Goal: Transaction & Acquisition: Book appointment/travel/reservation

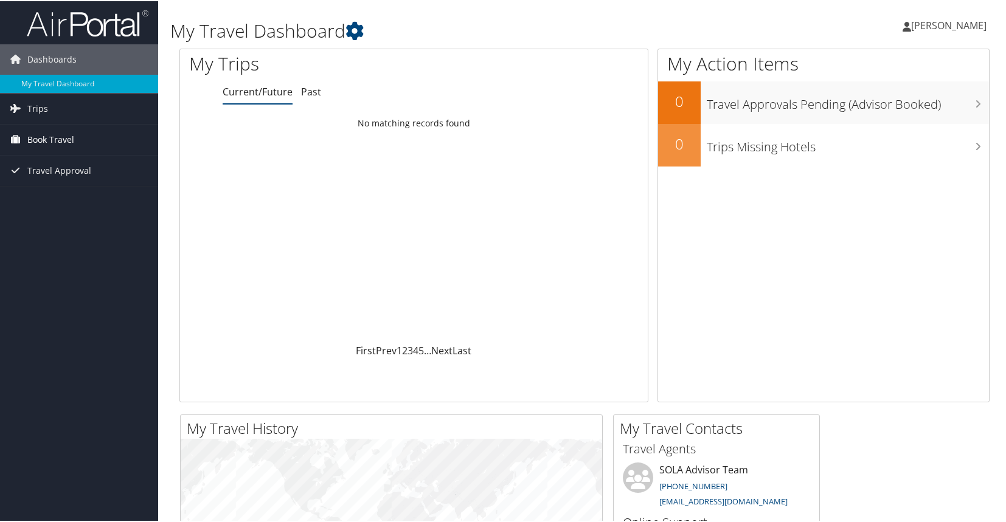
click at [63, 147] on span "Book Travel" at bounding box center [50, 138] width 47 height 30
click at [61, 176] on link "Book/Manage Online Trips" at bounding box center [79, 181] width 158 height 18
